Goal: Check status

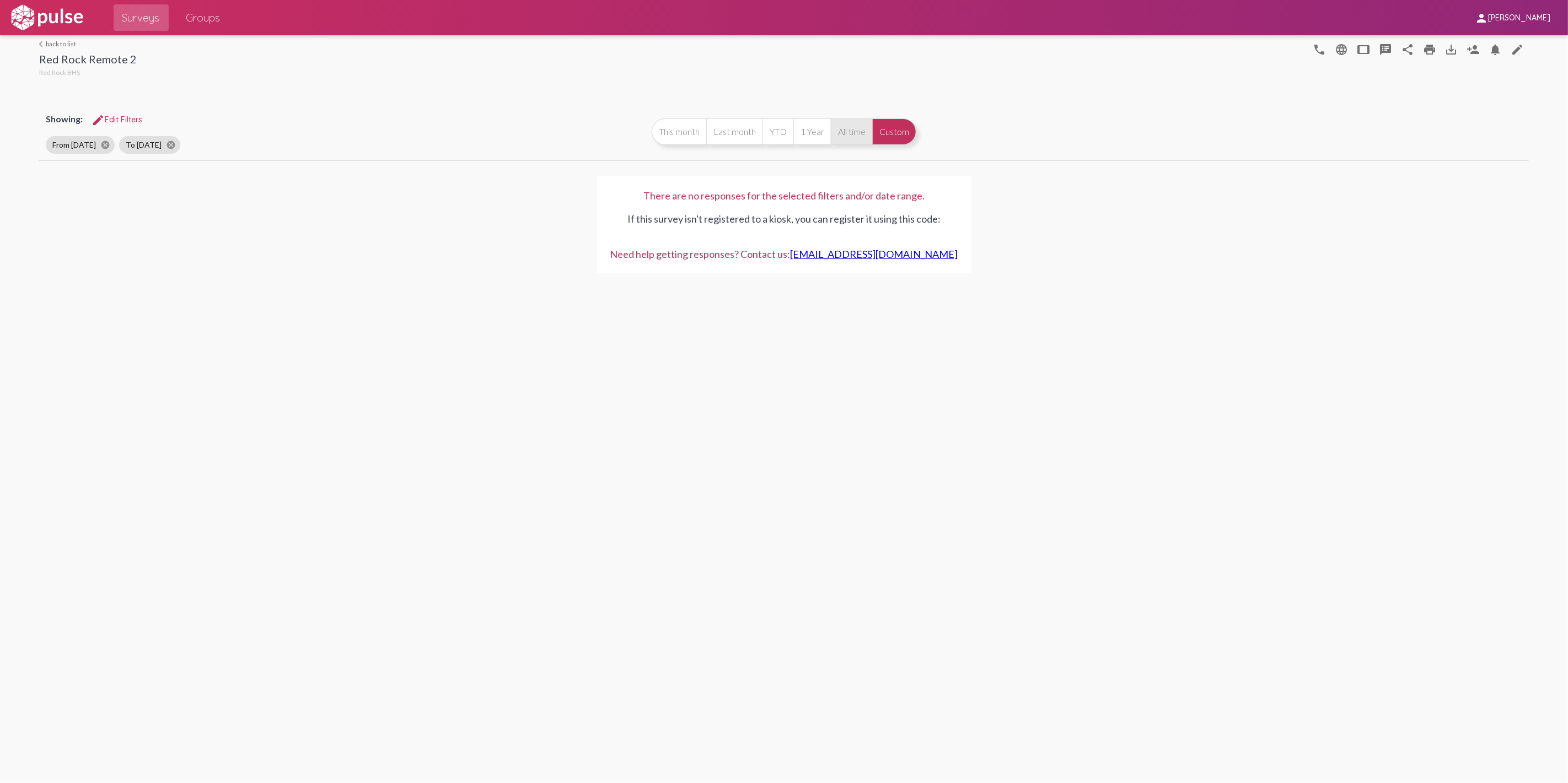
click at [858, 129] on button "All time" at bounding box center [852, 131] width 42 height 26
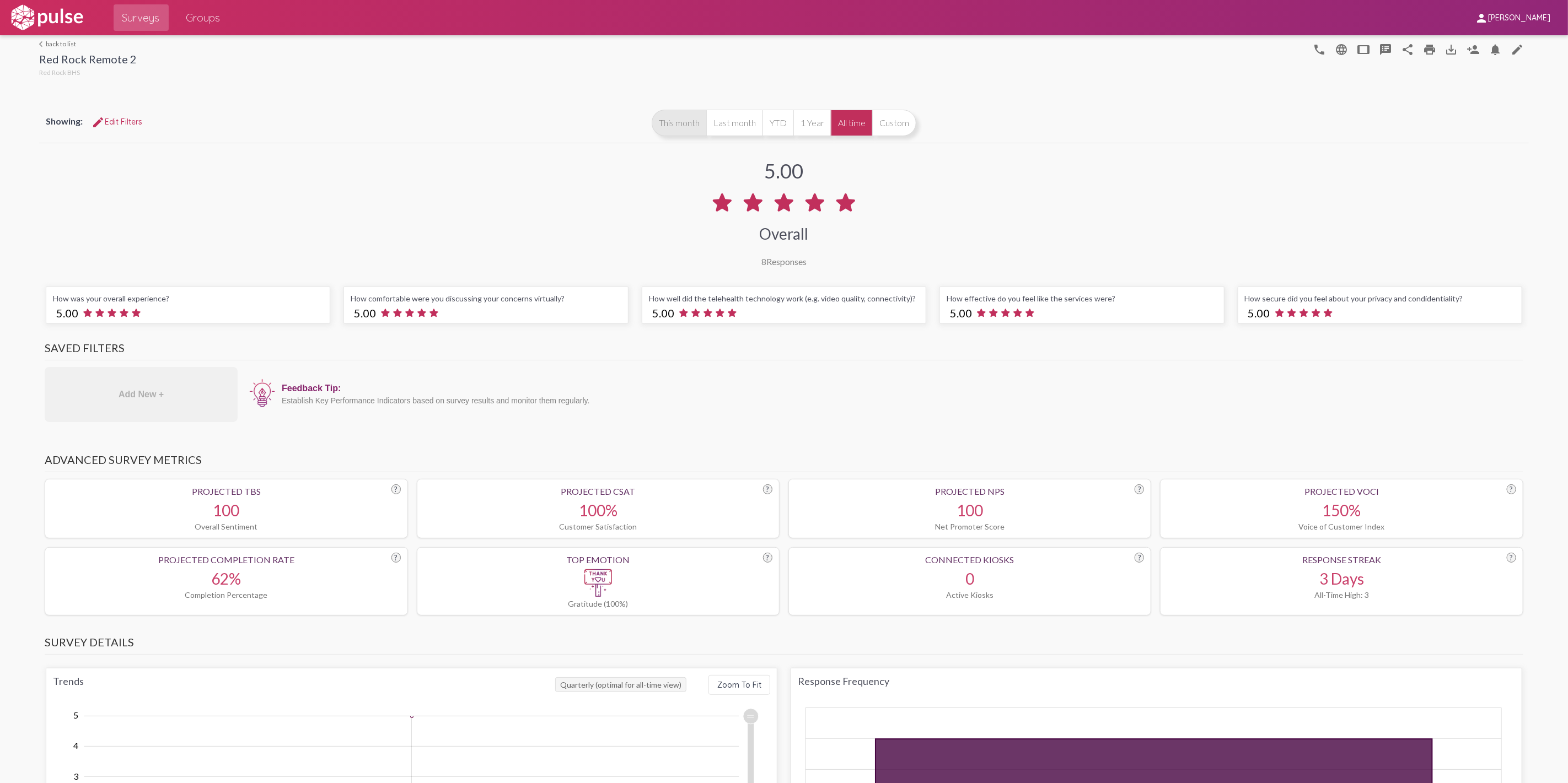
click at [671, 121] on button "This month" at bounding box center [679, 123] width 54 height 26
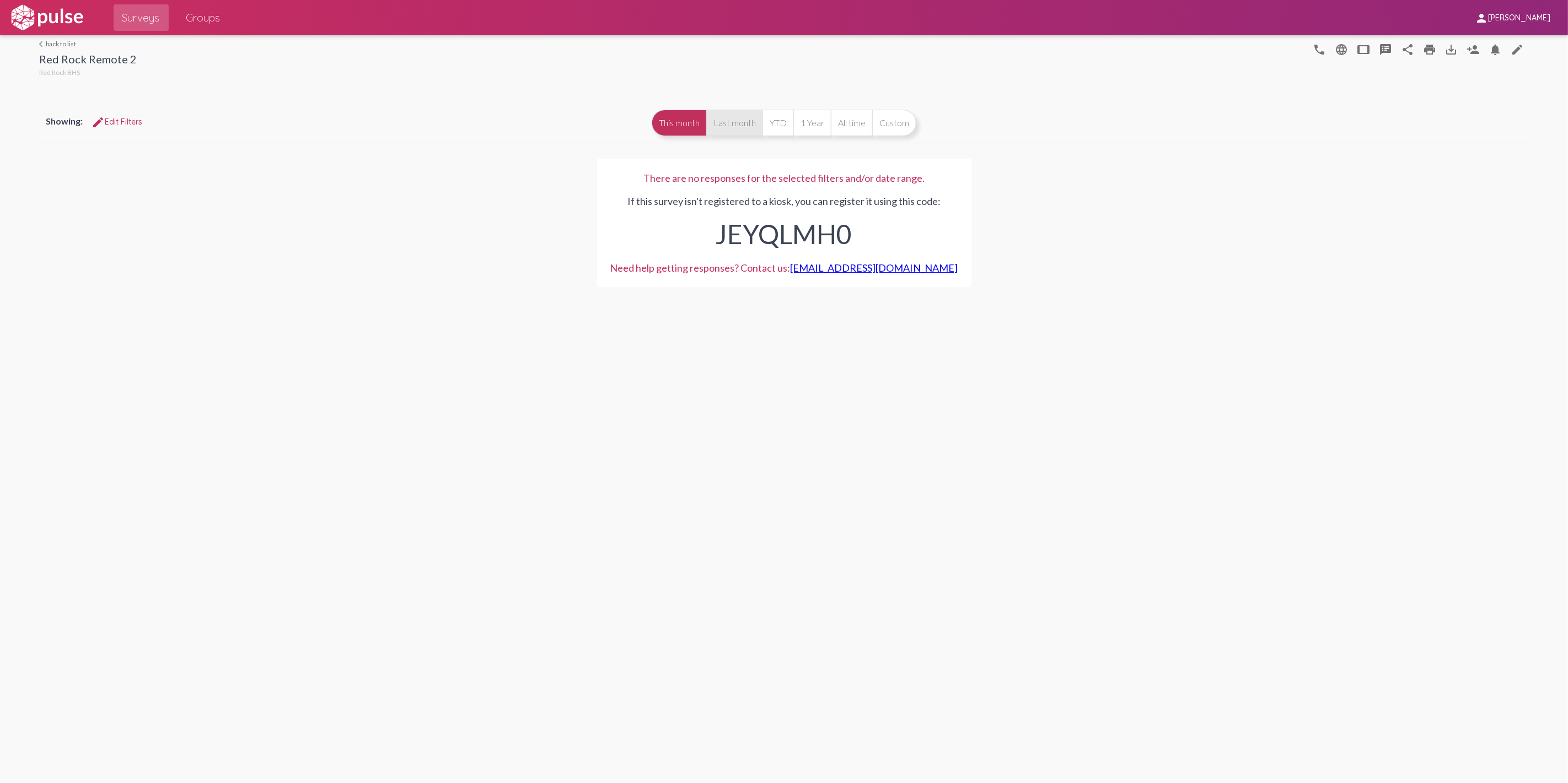
click at [730, 123] on button "Last month" at bounding box center [734, 123] width 56 height 26
click at [736, 123] on button "Last month" at bounding box center [734, 123] width 56 height 26
click at [775, 123] on button "YTD" at bounding box center [778, 123] width 31 height 26
